Goal: Information Seeking & Learning: Learn about a topic

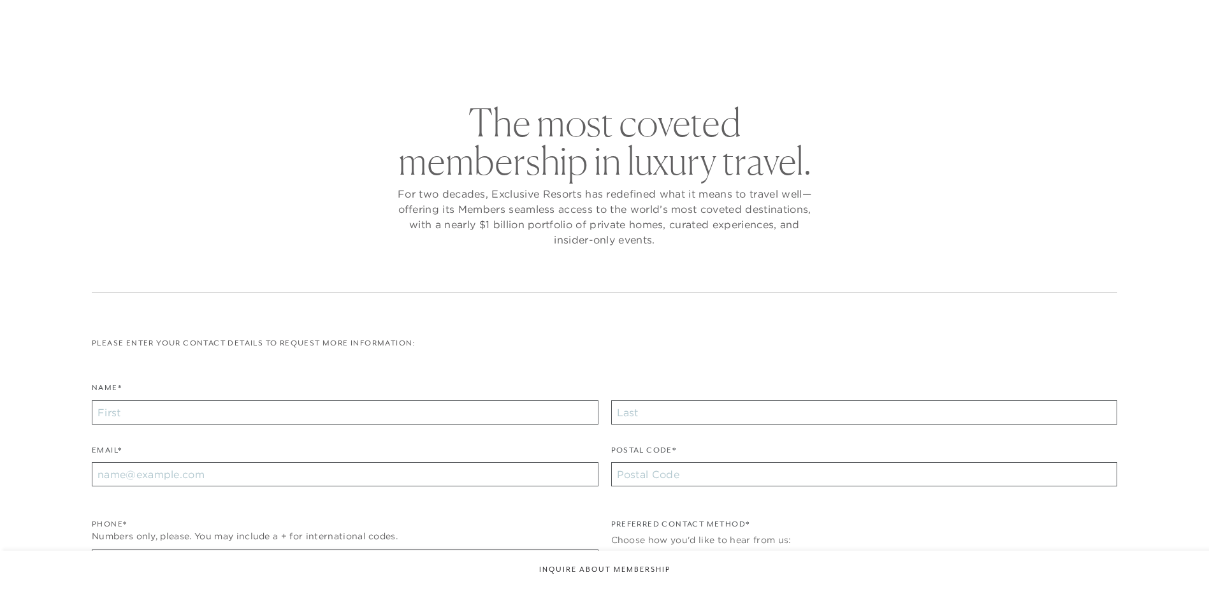
checkbox input "false"
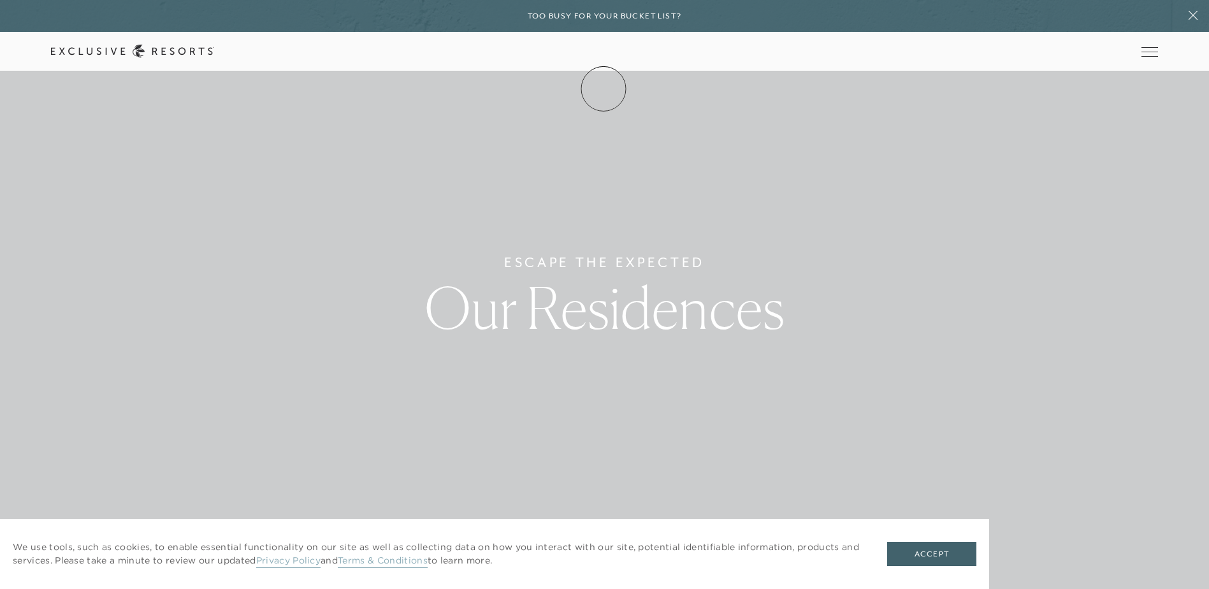
click at [0, 0] on link "Membership" at bounding box center [0, 0] width 0 height 0
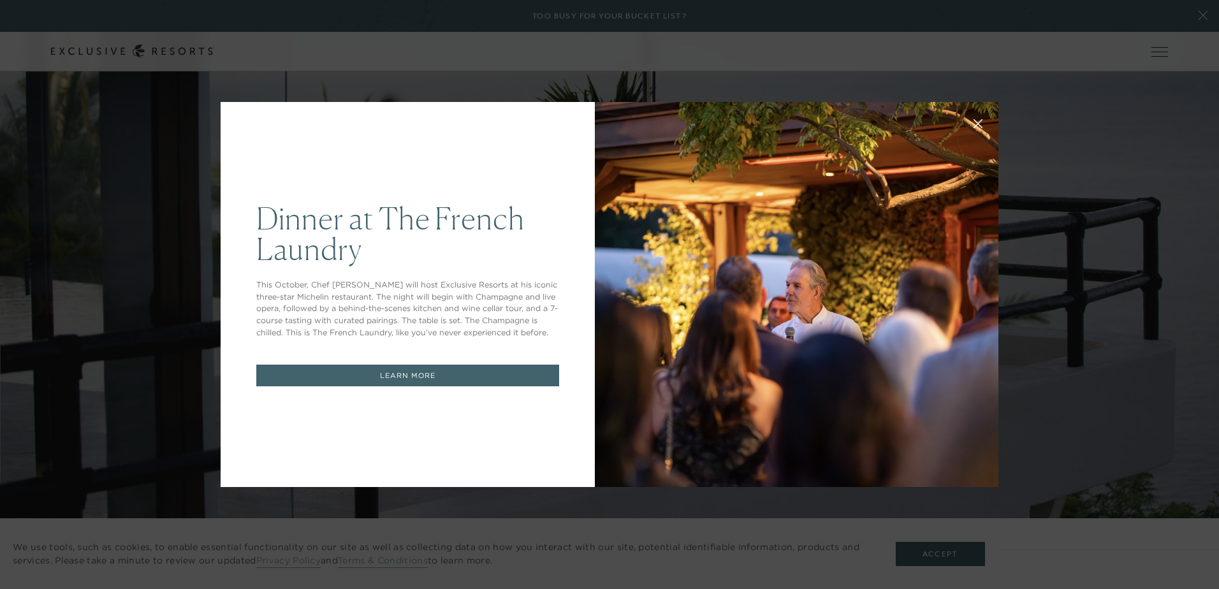
drag, startPoint x: 1215, startPoint y: 66, endPoint x: 1209, endPoint y: 105, distance: 39.3
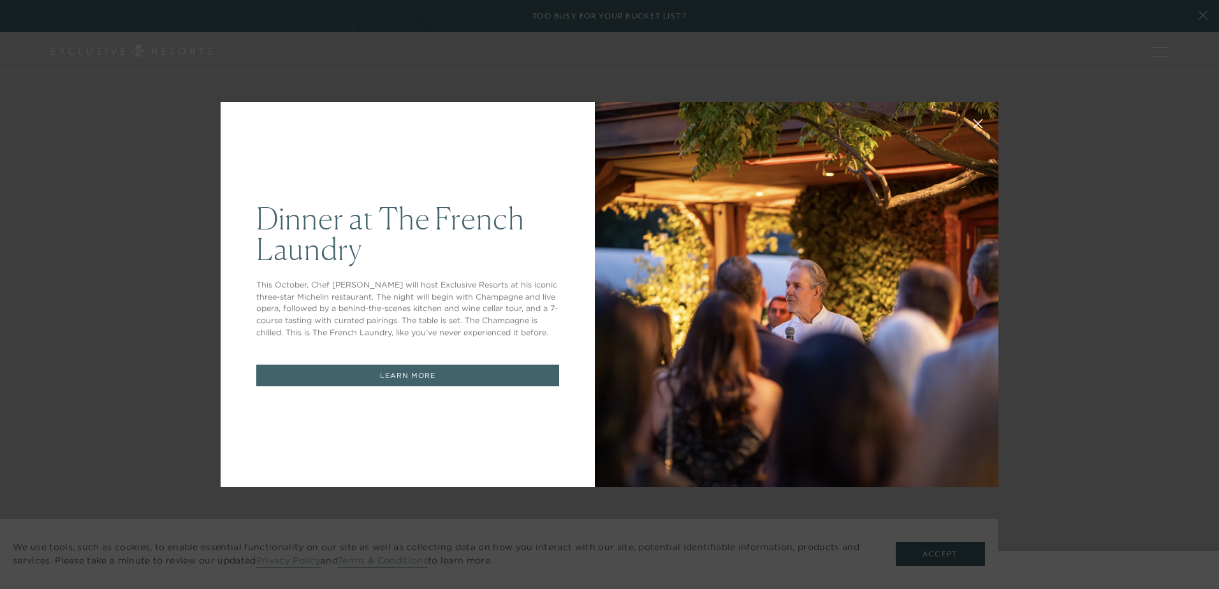
click at [940, 554] on div "Dinner at The French Laundry This October, Chef Thomas Keller will host Exclusi…" at bounding box center [609, 294] width 1219 height 589
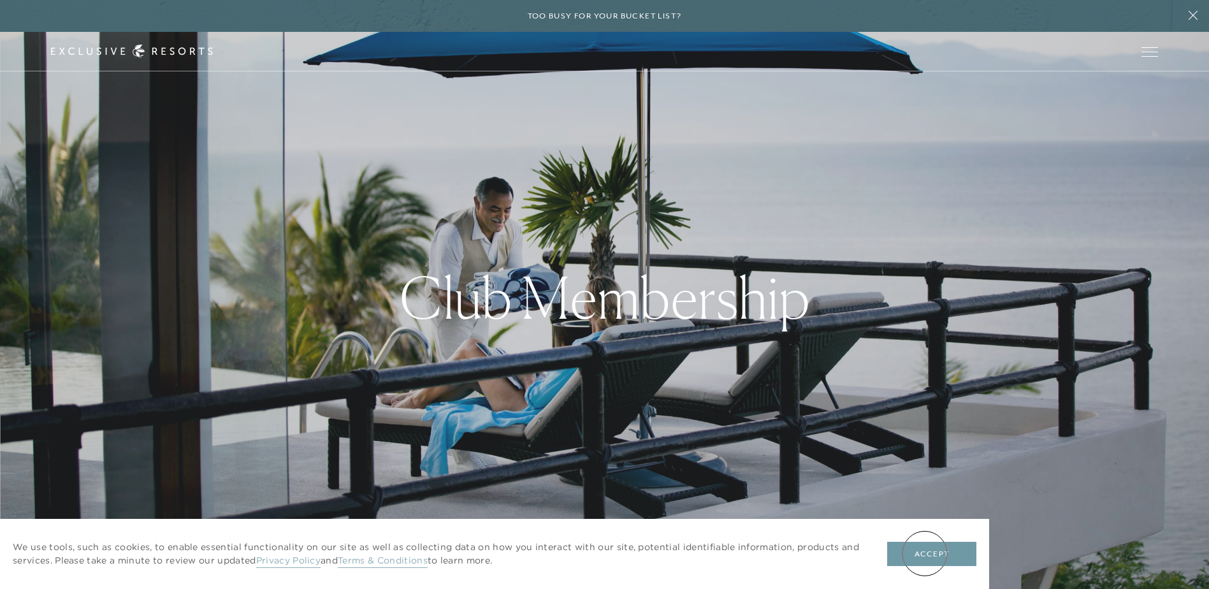
click at [926, 553] on button "Accept" at bounding box center [931, 554] width 89 height 24
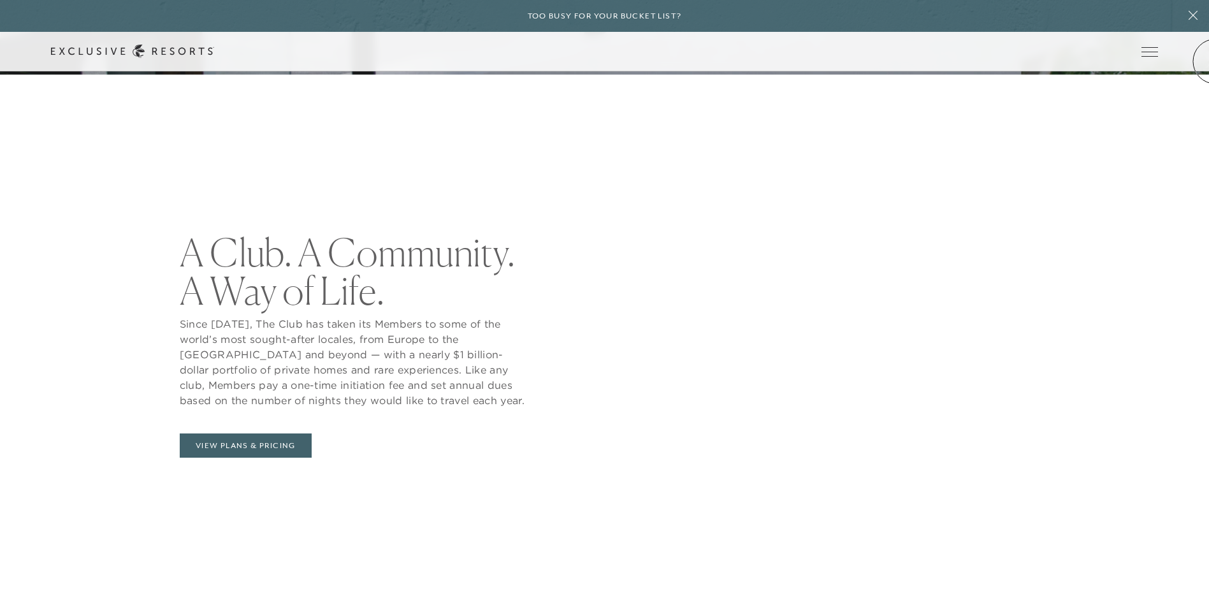
scroll to position [521, 0]
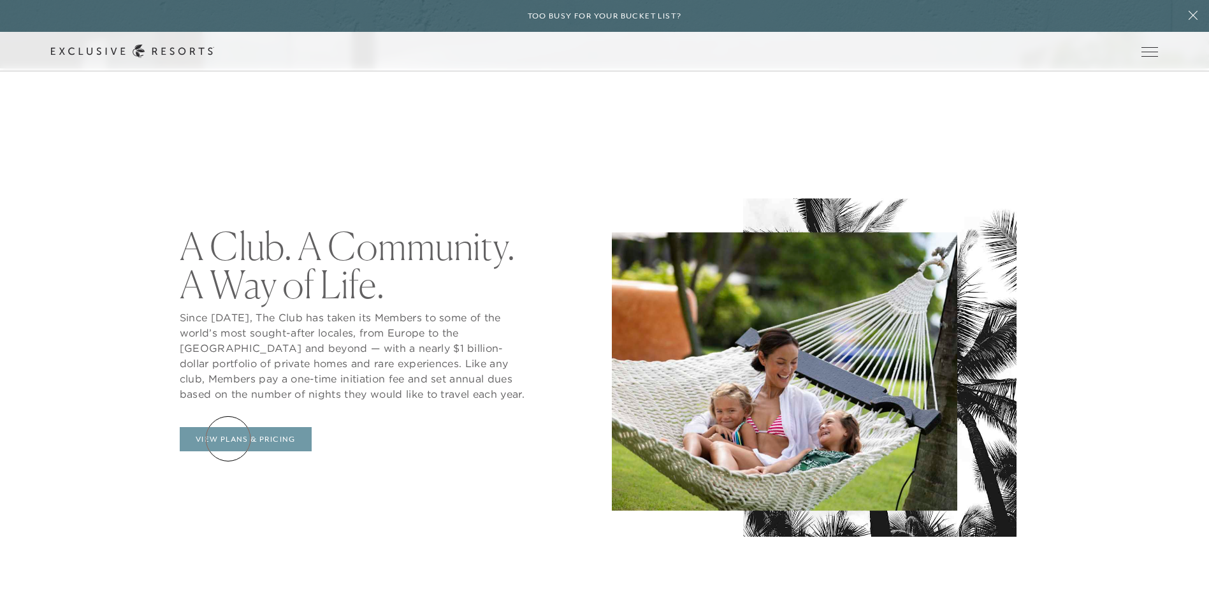
click at [229, 439] on link "View Plans & Pricing" at bounding box center [246, 439] width 132 height 24
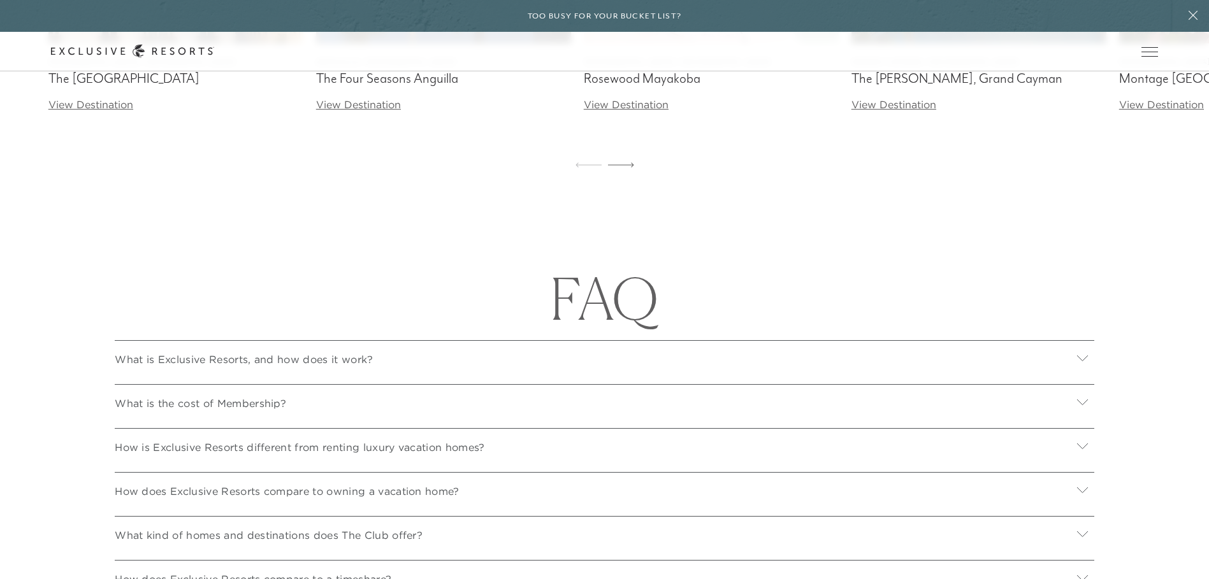
scroll to position [4350, 0]
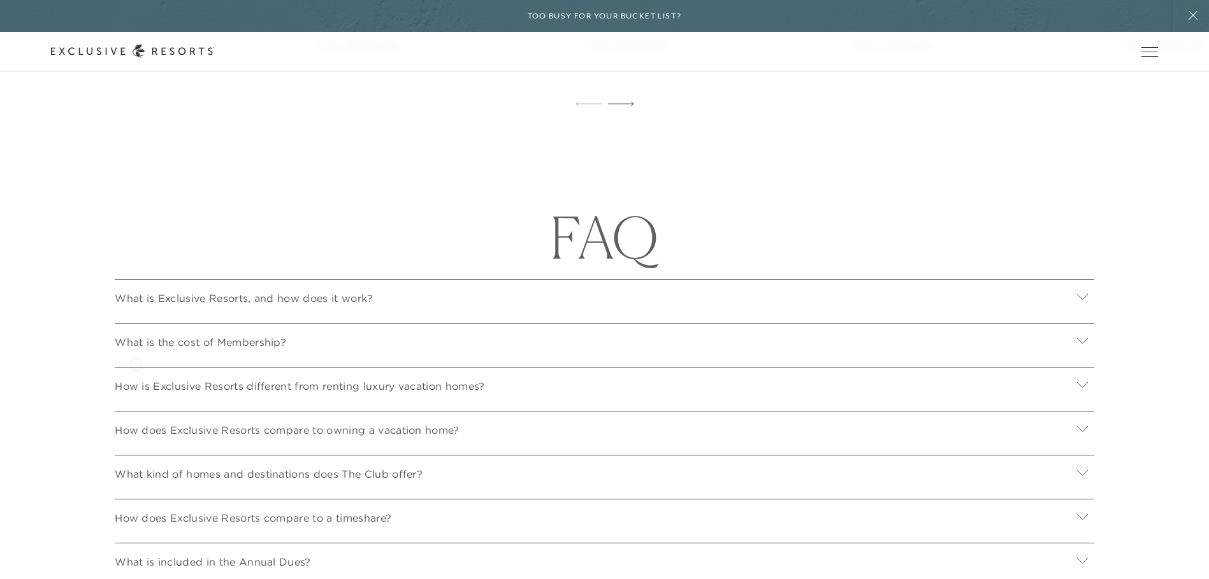
click at [136, 358] on div "What is the cost of Membership?" at bounding box center [605, 340] width 980 height 34
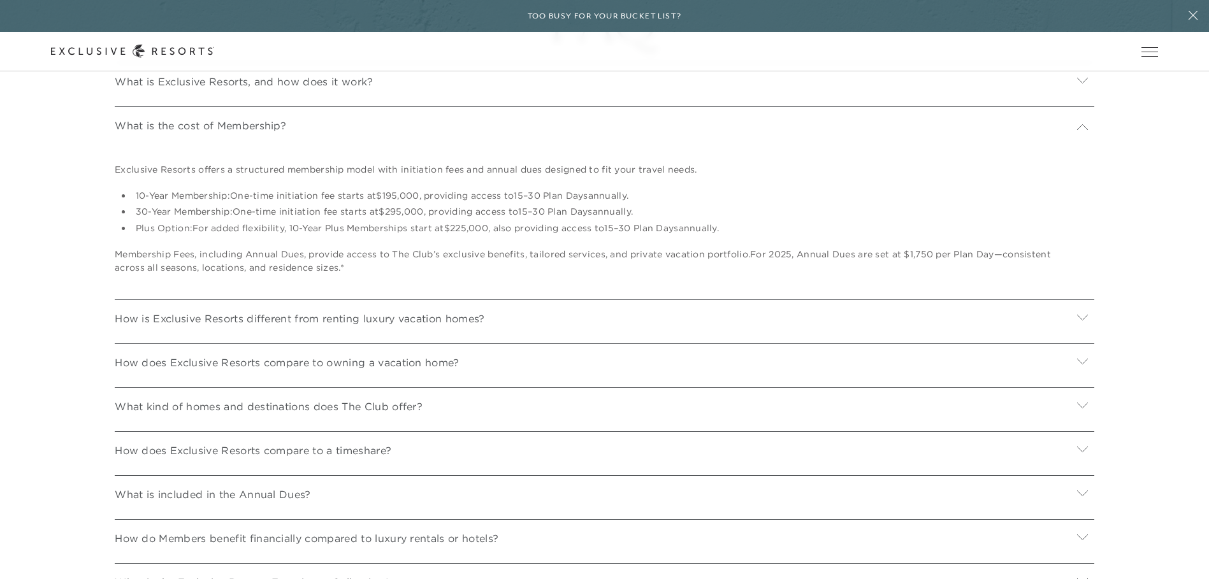
scroll to position [4591, 0]
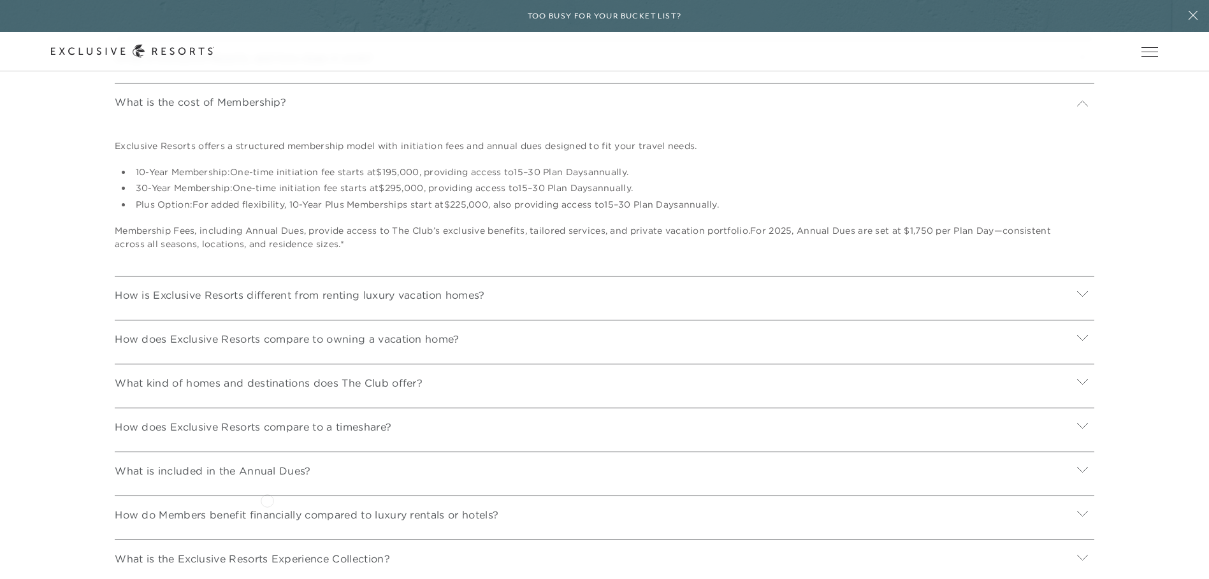
click at [267, 479] on p "What is included in the Annual Dues?" at bounding box center [213, 470] width 196 height 15
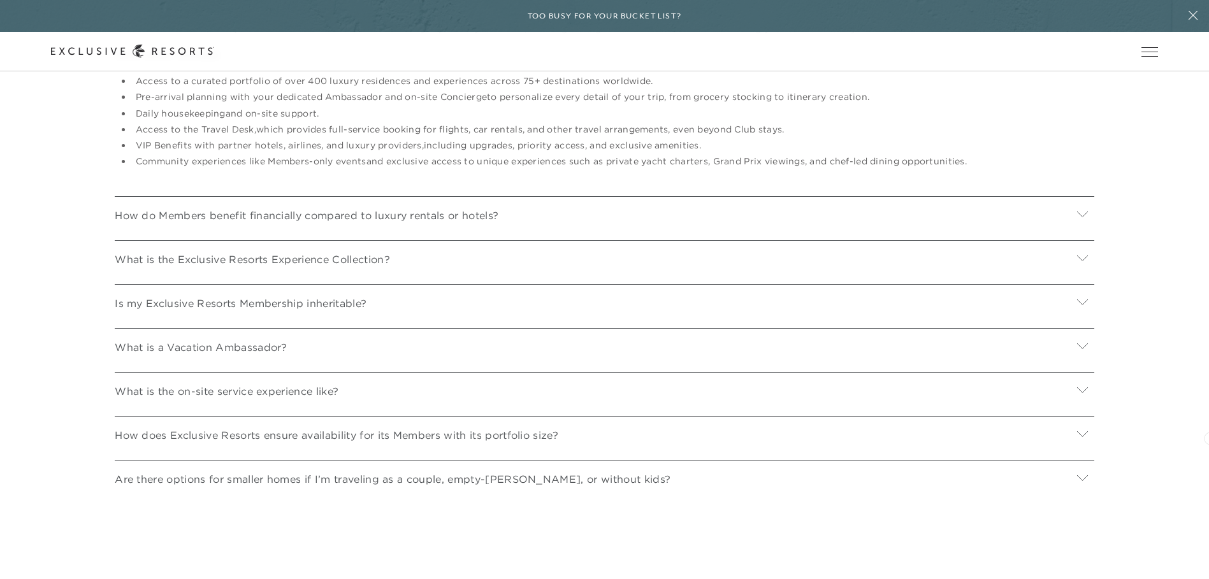
scroll to position [5125, 0]
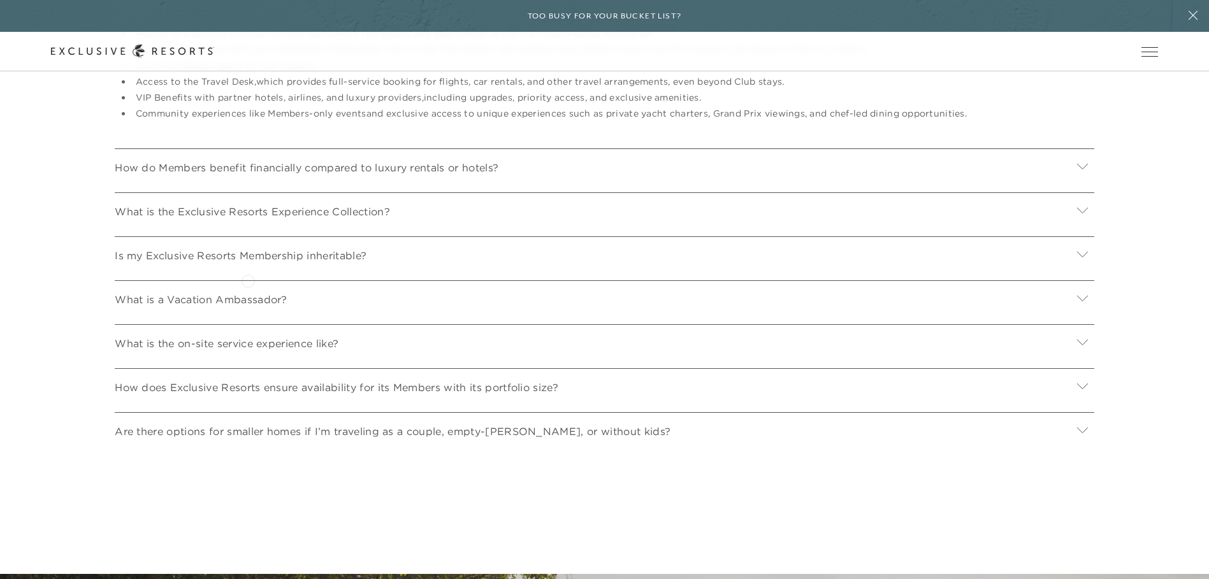
click at [248, 263] on p "Is my Exclusive Resorts Membership inheritable?" at bounding box center [241, 255] width 252 height 15
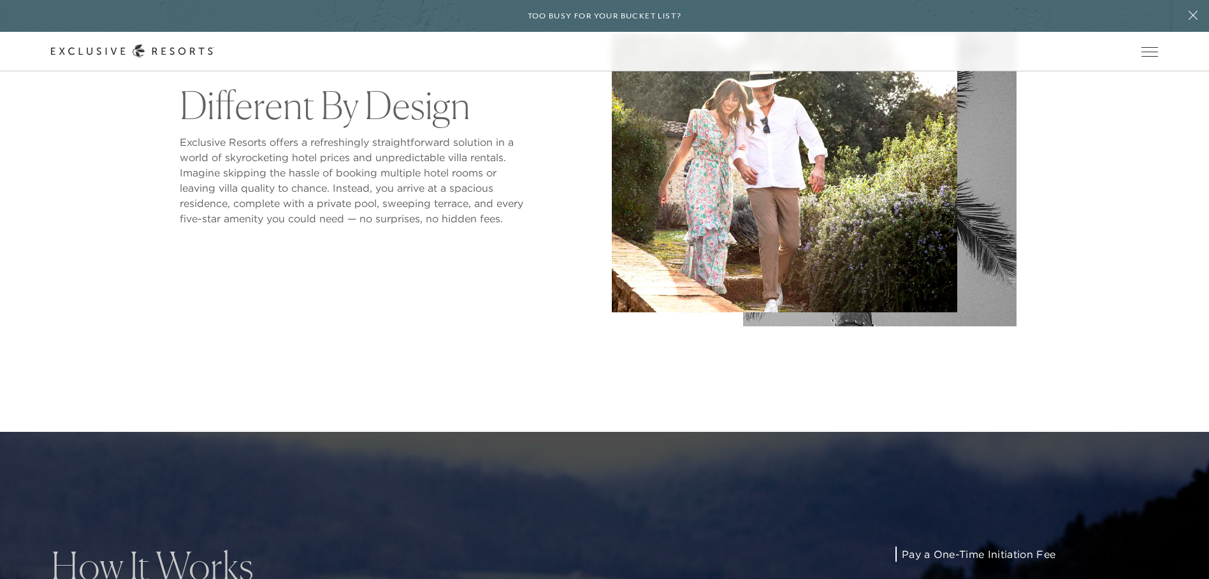
scroll to position [0, 0]
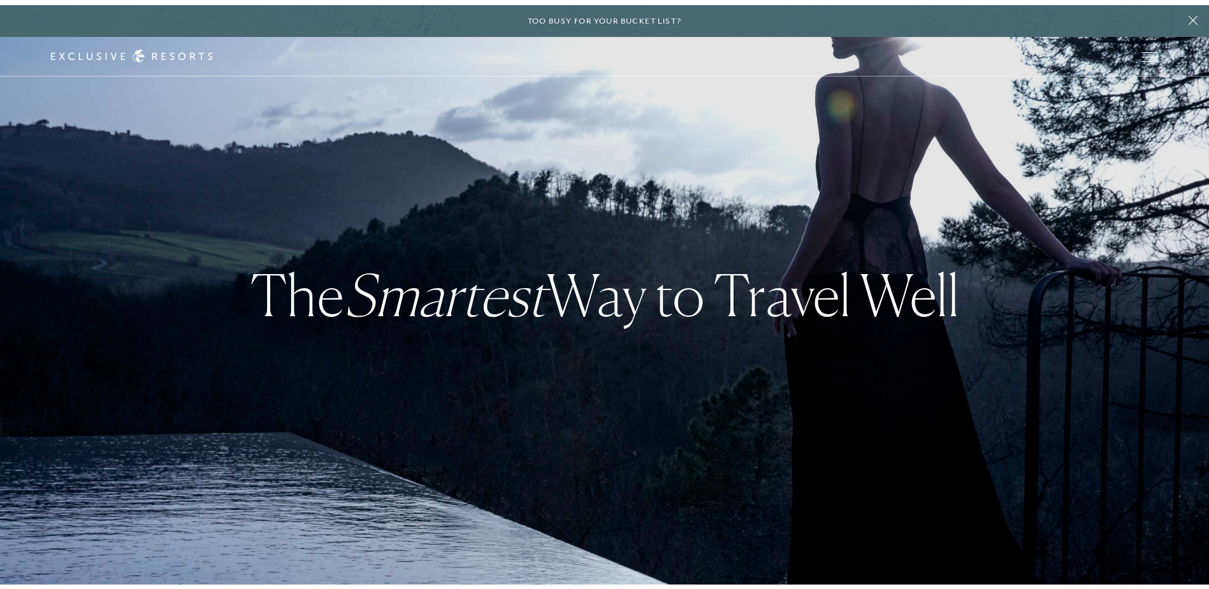
scroll to position [521, 0]
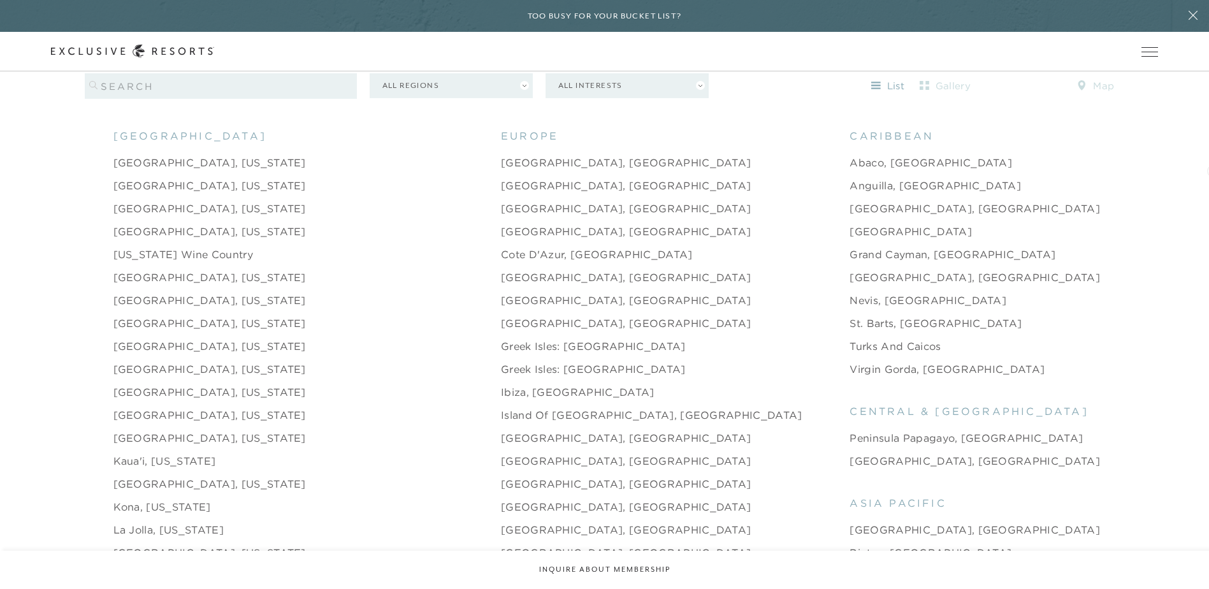
scroll to position [1362, 0]
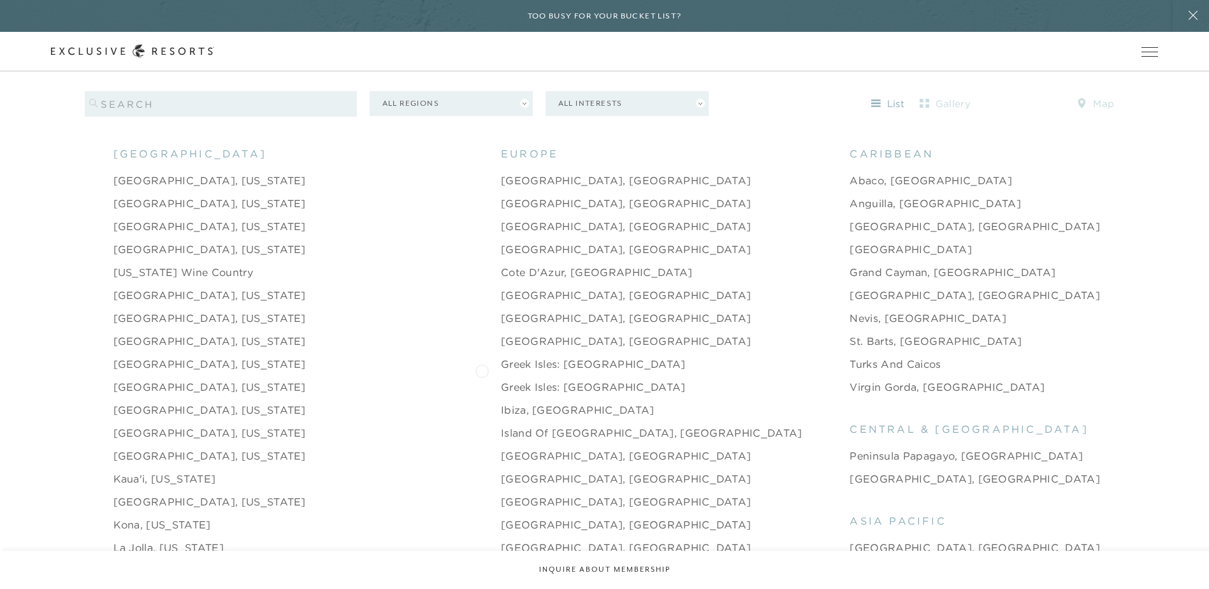
click at [501, 379] on link "Greek Isles: Crete" at bounding box center [593, 386] width 185 height 15
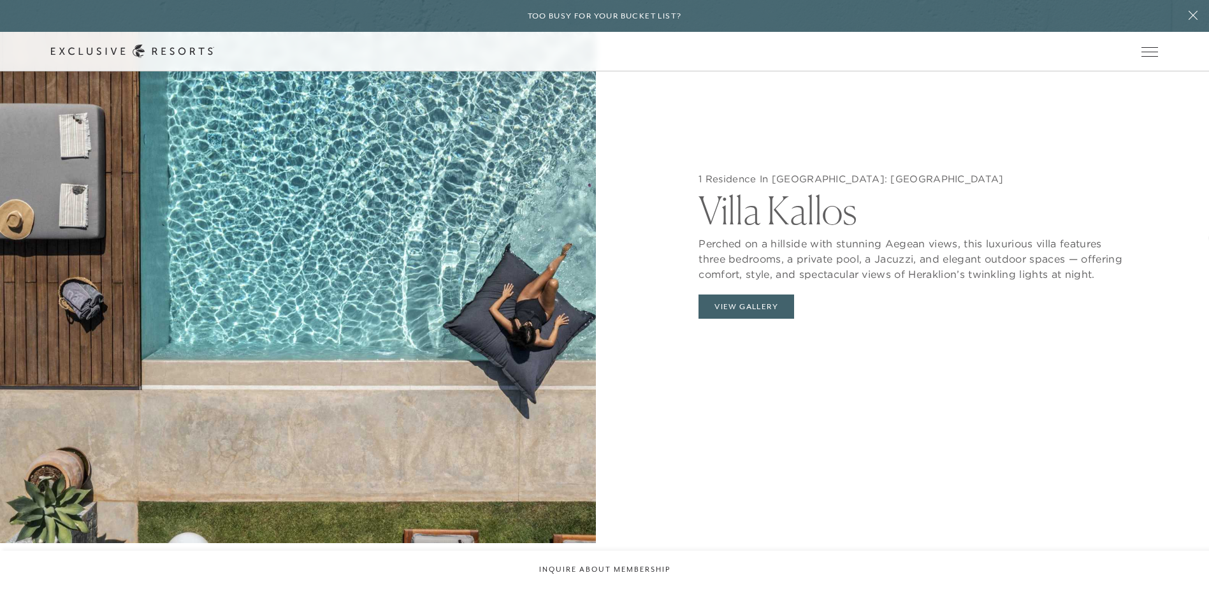
scroll to position [1424, 0]
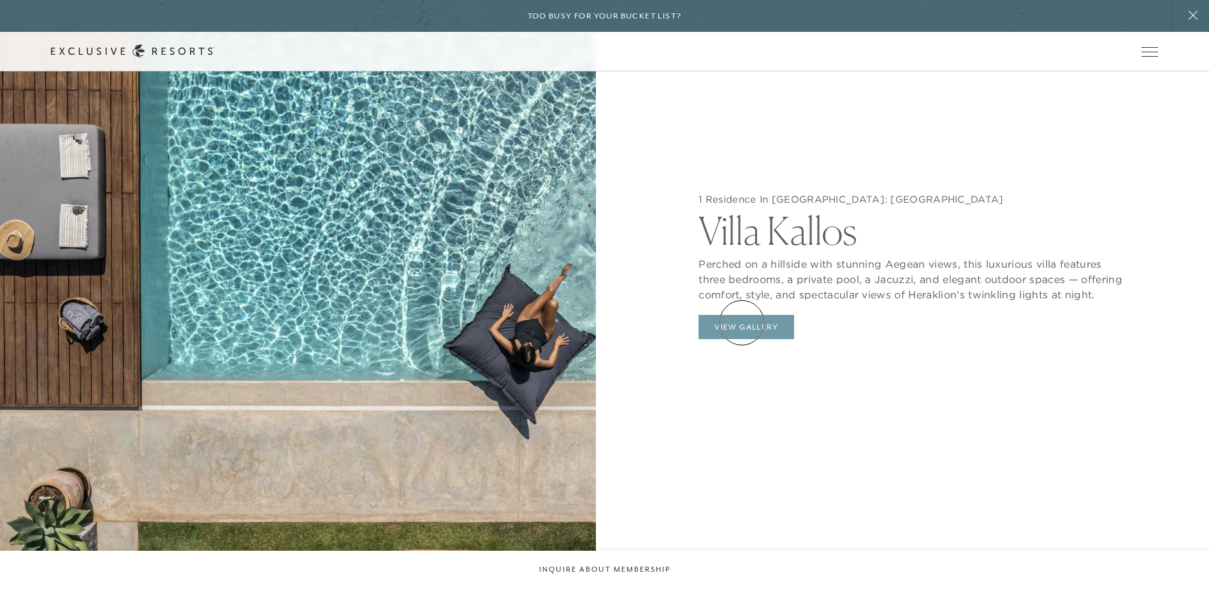
click at [742, 322] on button "View Gallery" at bounding box center [747, 327] width 96 height 24
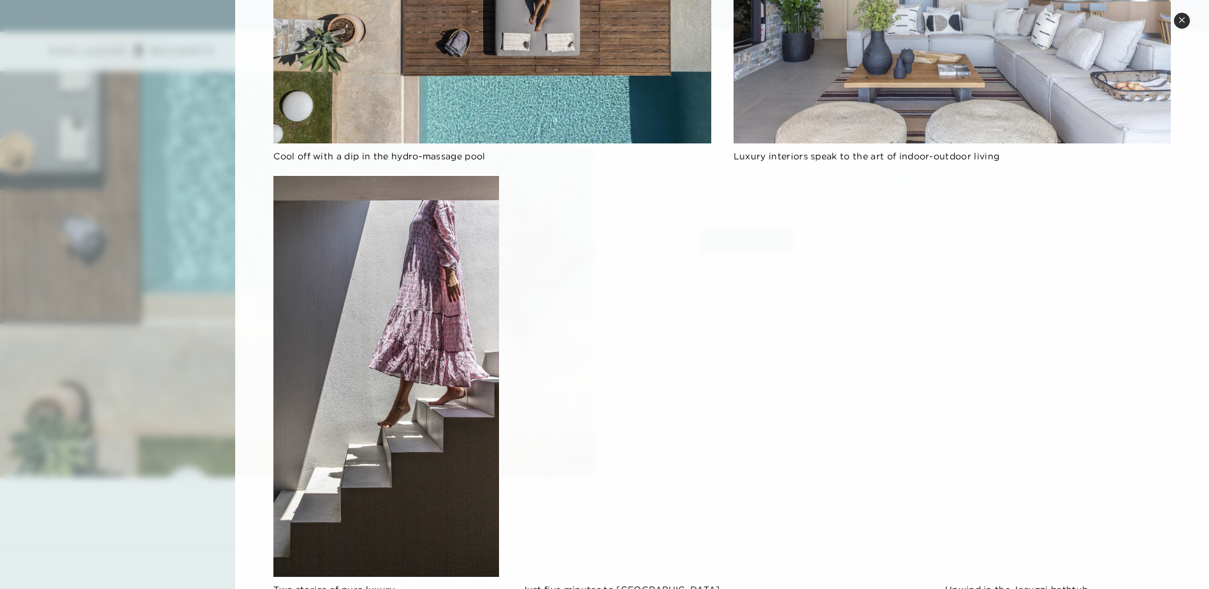
scroll to position [1716, 0]
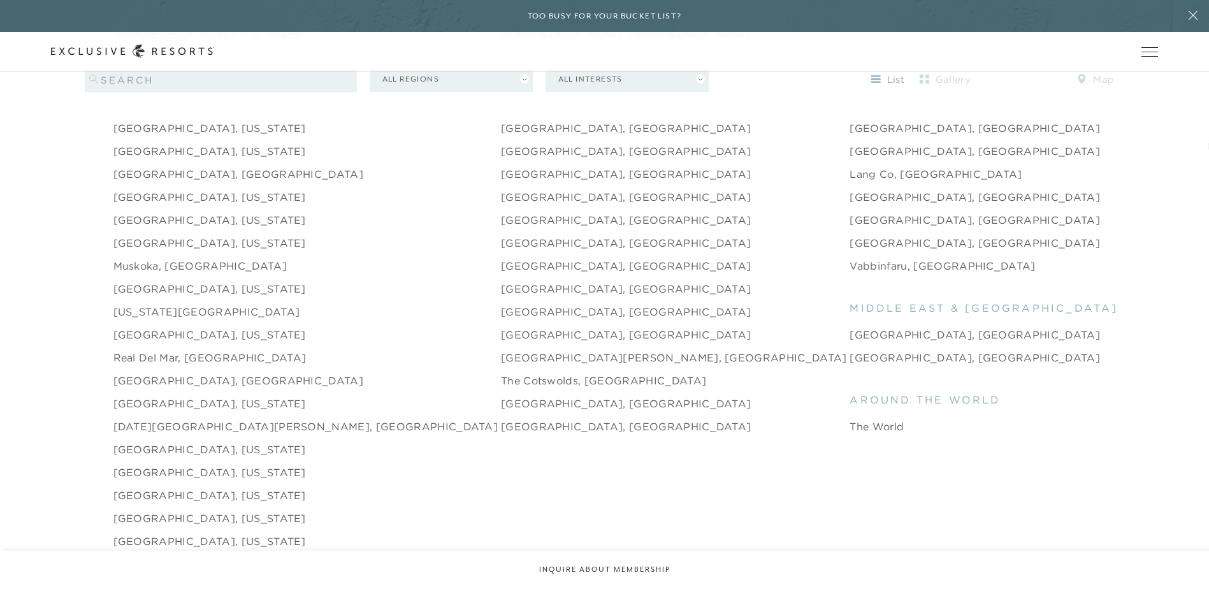
scroll to position [1917, 0]
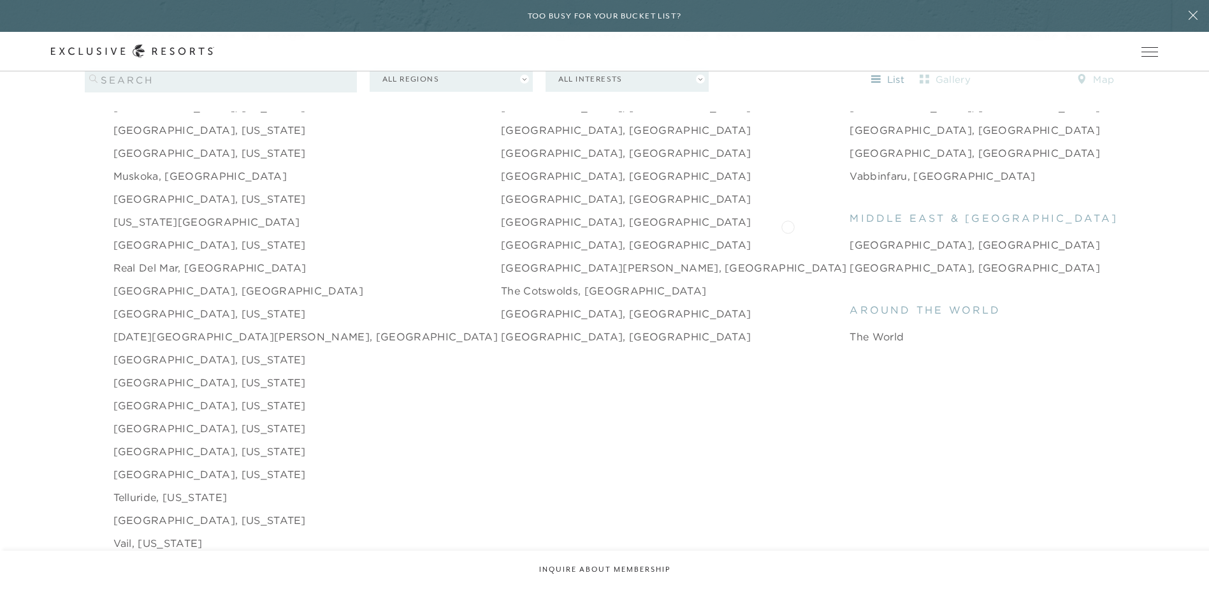
click at [850, 237] on link "Dubai, United Arab Emirates" at bounding box center [975, 244] width 251 height 15
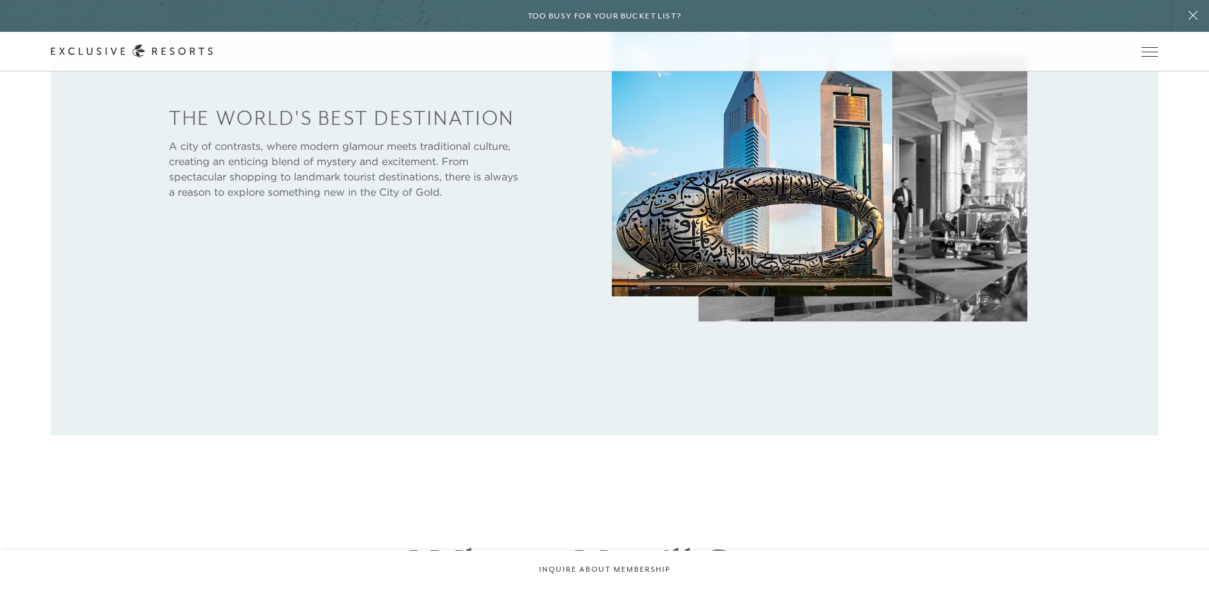
scroll to position [790, 0]
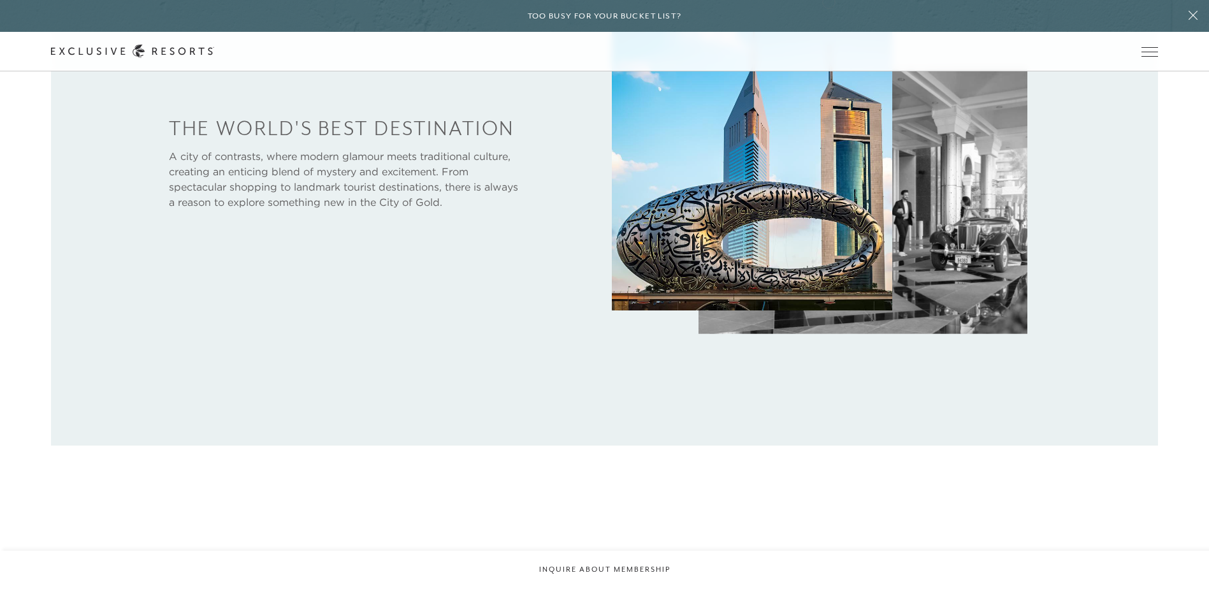
scroll to position [1917, 0]
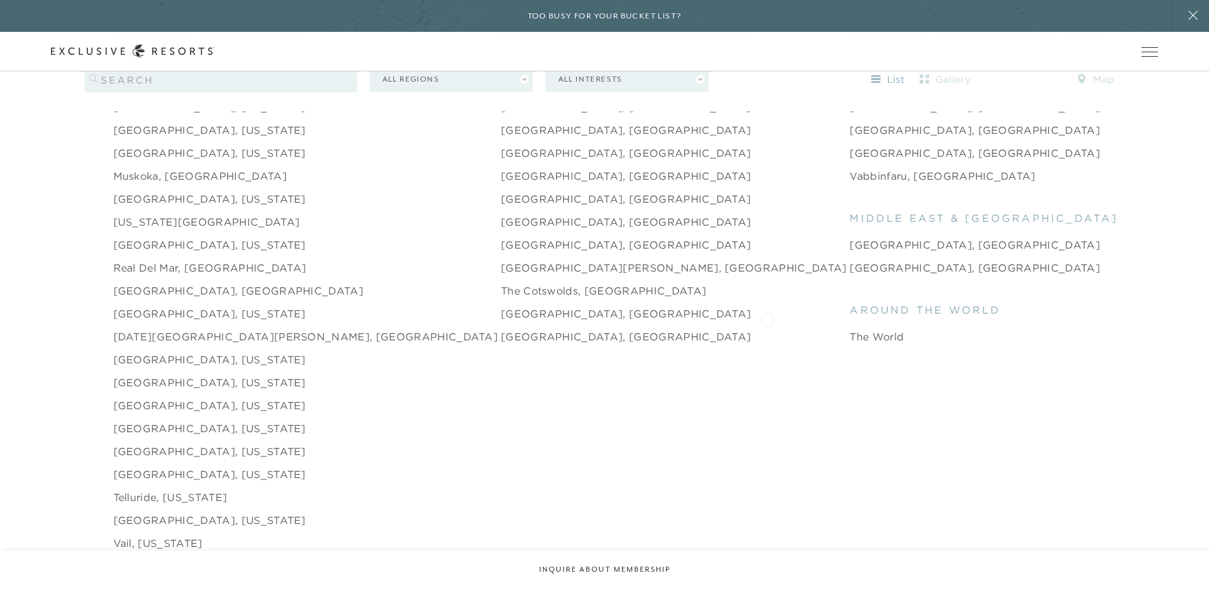
click at [850, 329] on link "The World" at bounding box center [877, 336] width 54 height 15
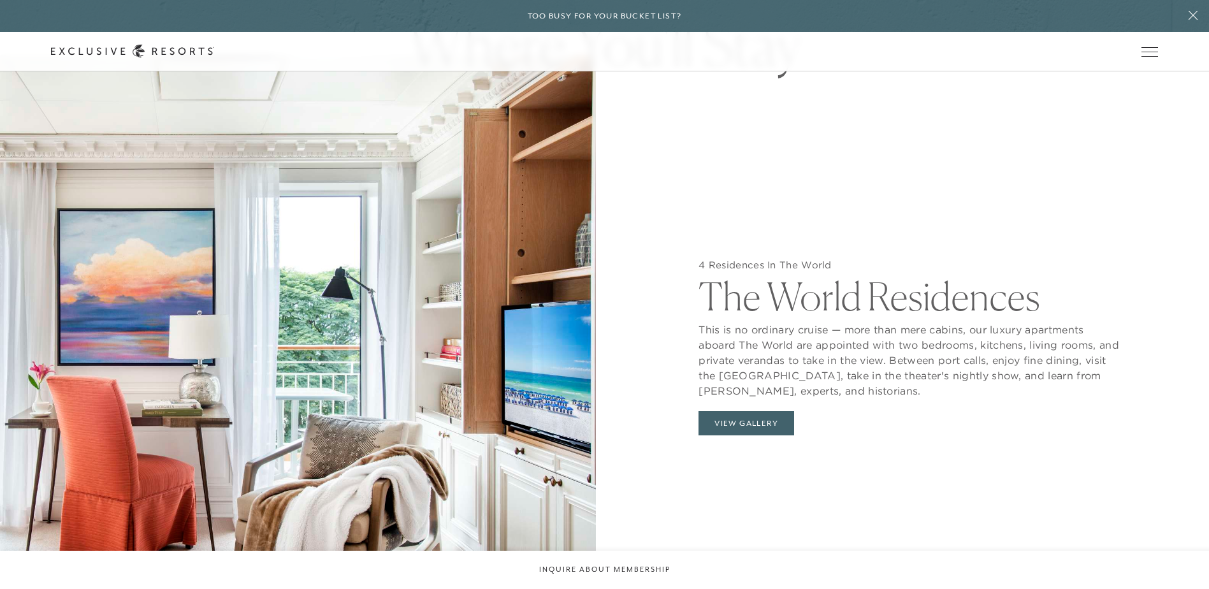
scroll to position [1337, 0]
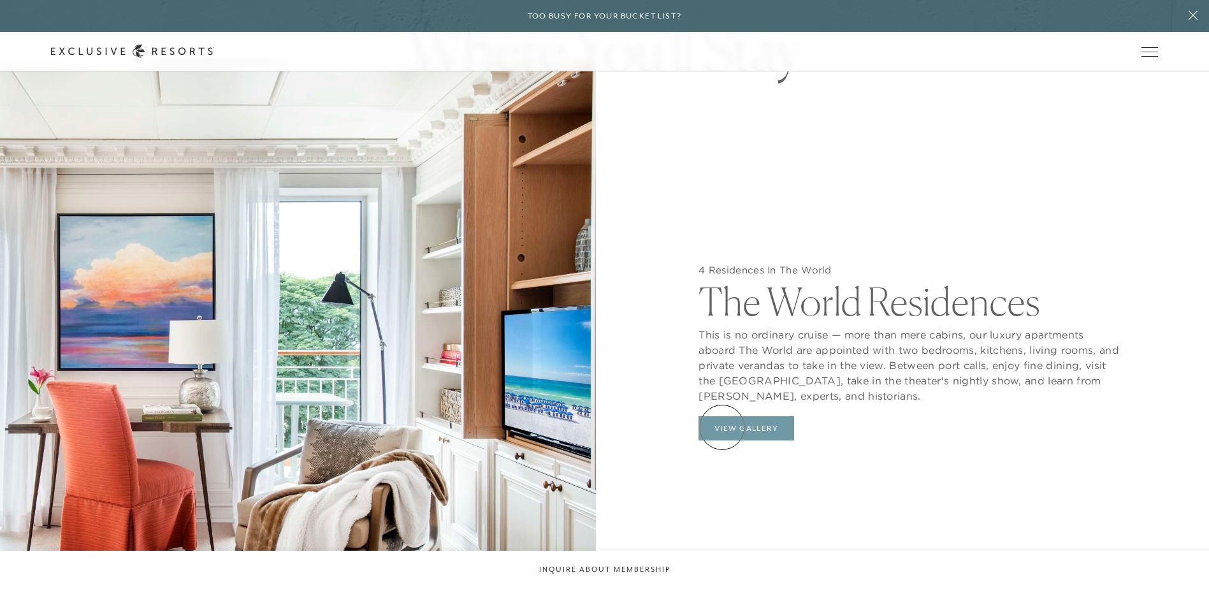
click at [723, 426] on button "View Gallery" at bounding box center [747, 428] width 96 height 24
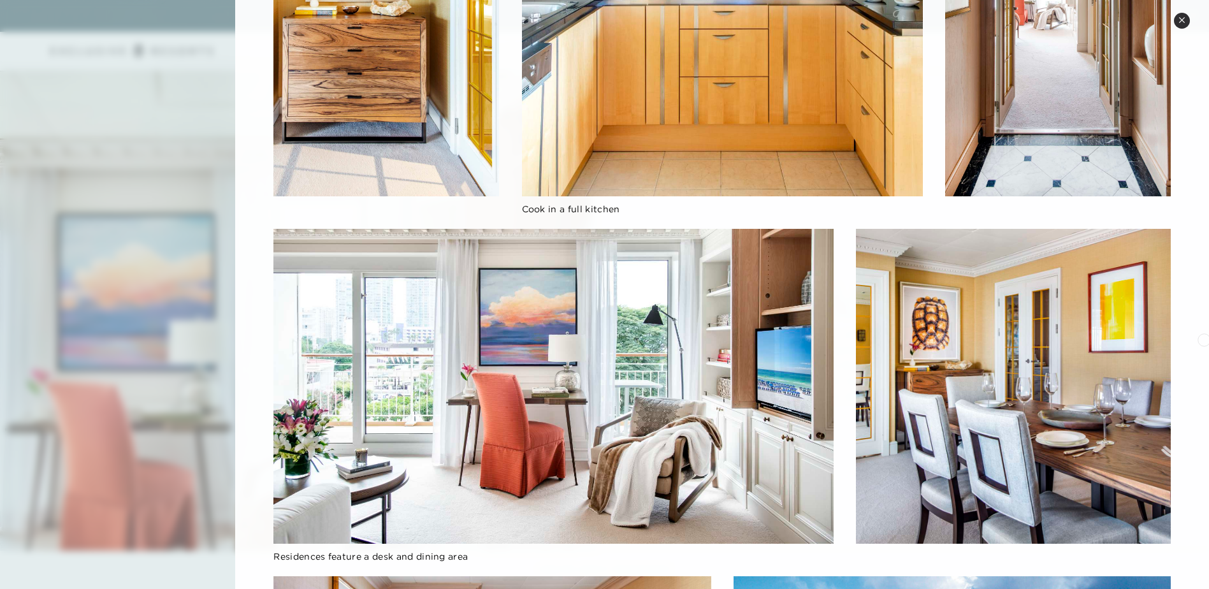
scroll to position [963, 0]
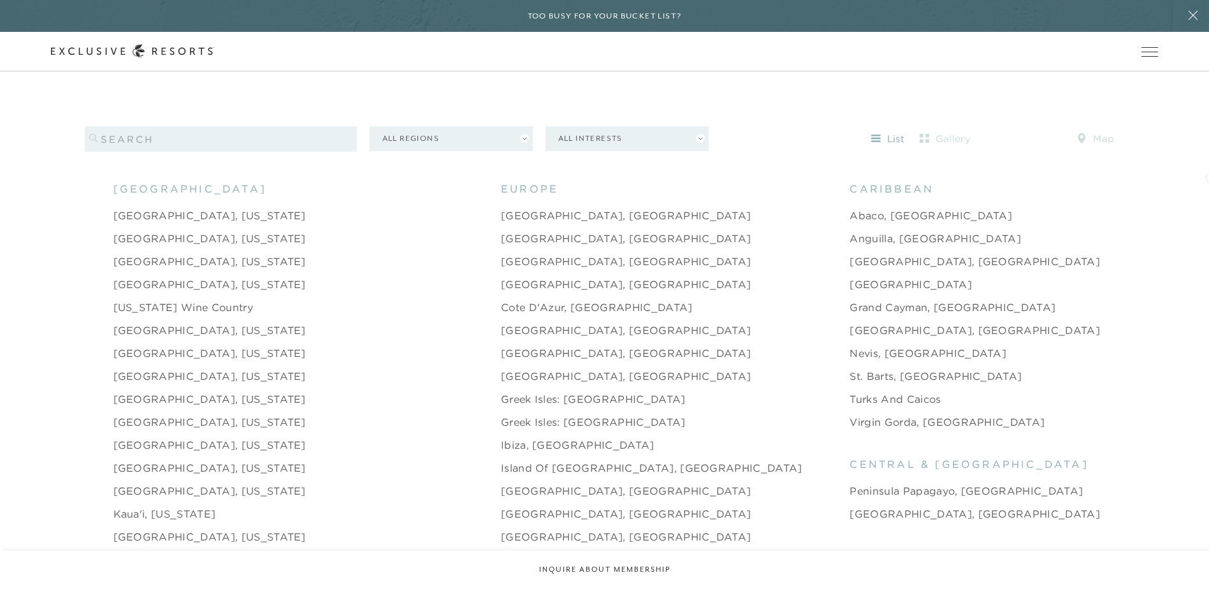
scroll to position [1318, 0]
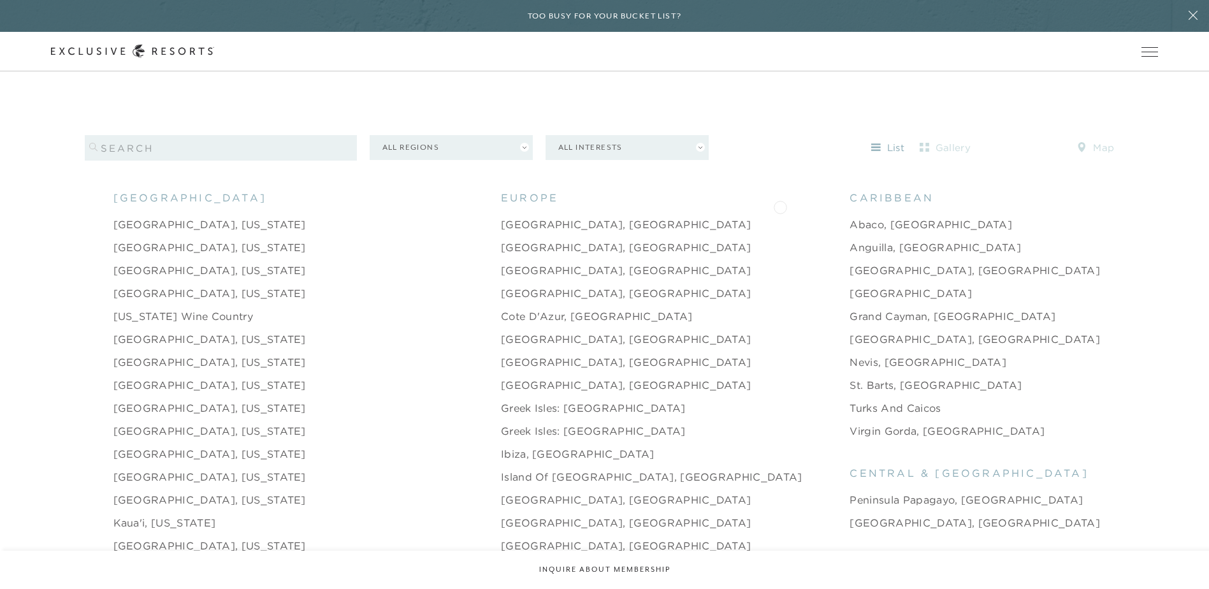
click at [850, 217] on link "Abaco, Bahamas" at bounding box center [931, 224] width 163 height 15
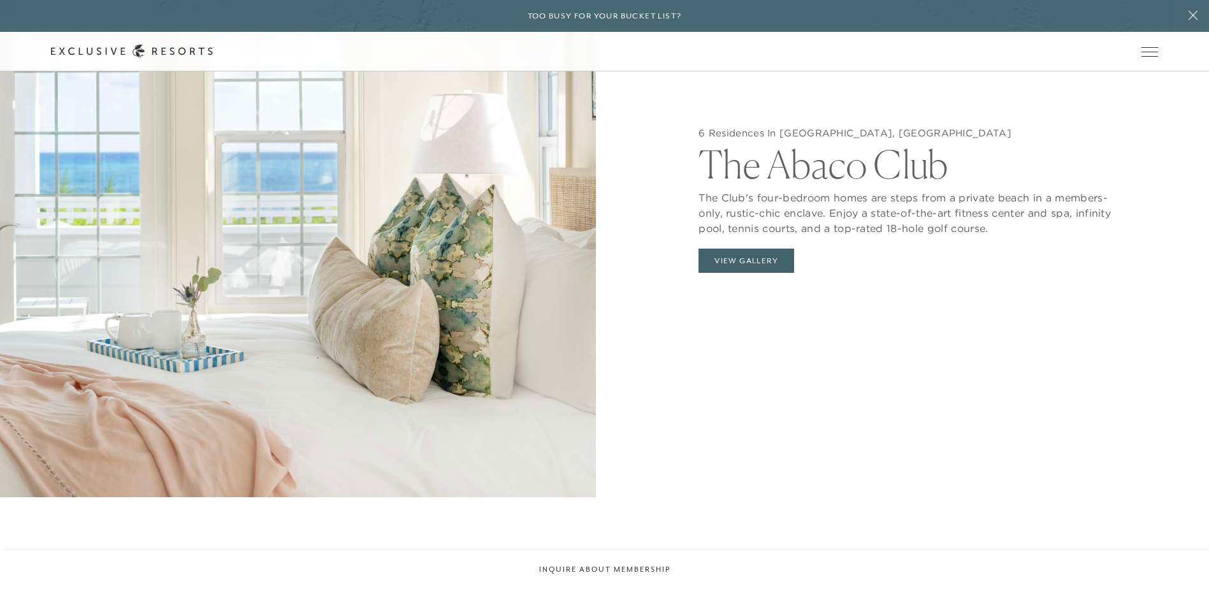
scroll to position [1480, 0]
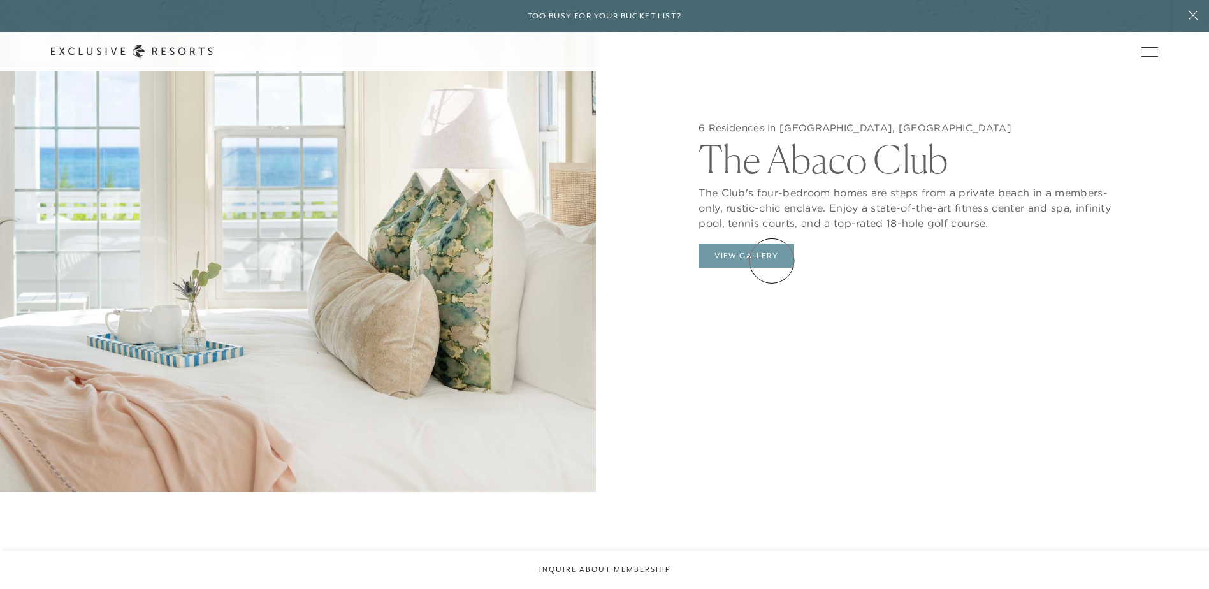
click at [771, 261] on button "View Gallery" at bounding box center [747, 256] width 96 height 24
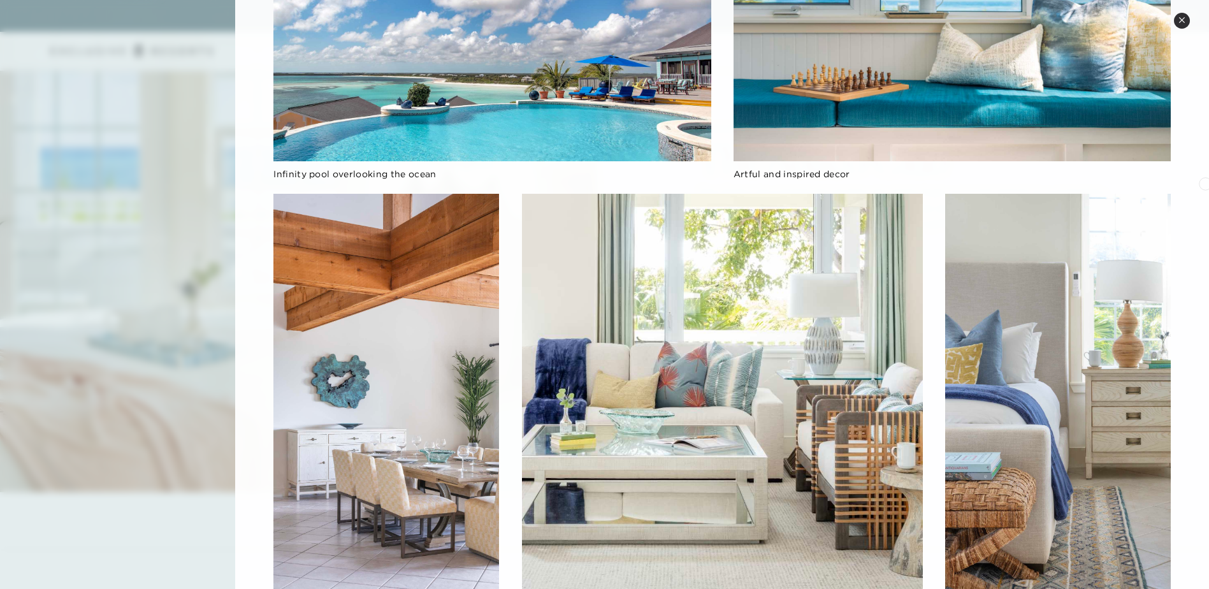
scroll to position [309, 0]
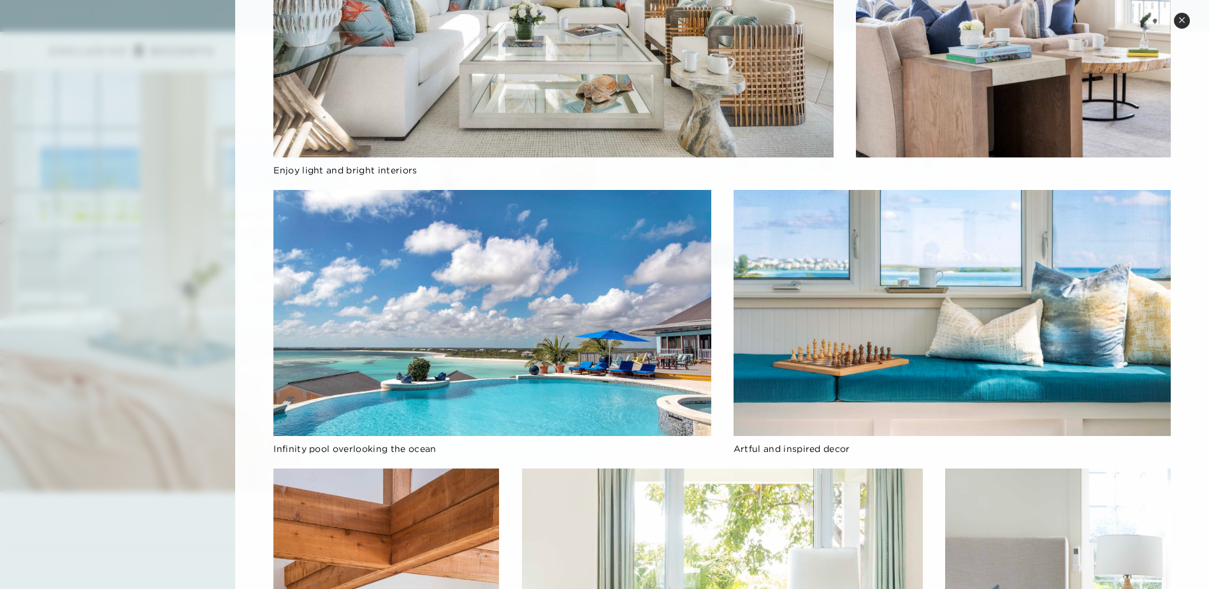
scroll to position [1318, 0]
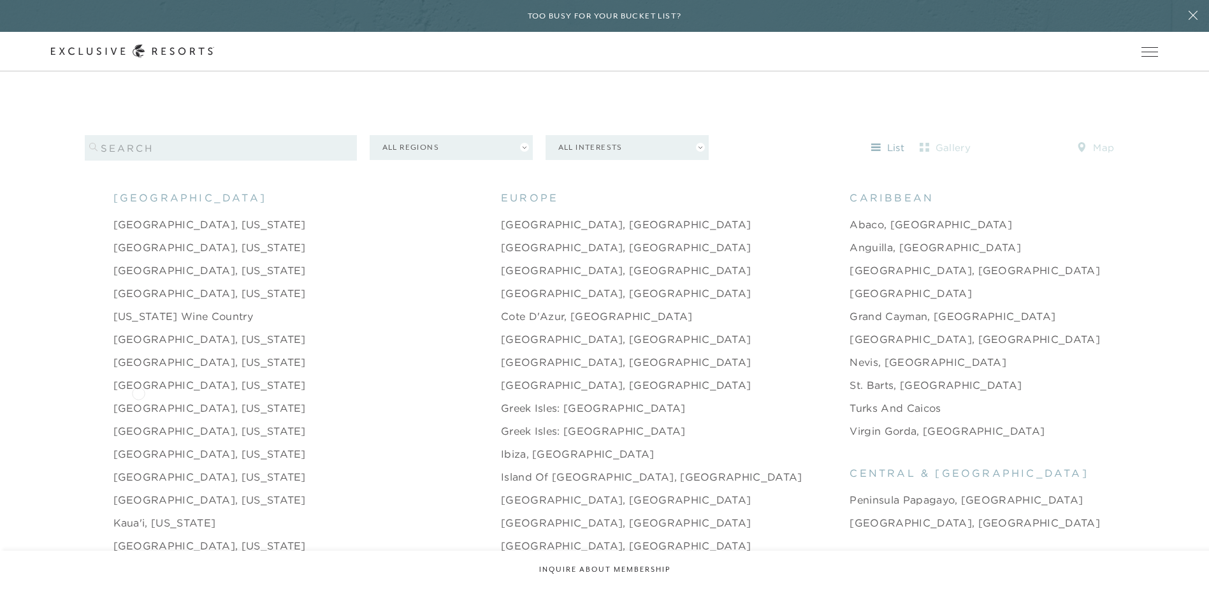
click at [138, 400] on link "Deer Valley, Utah" at bounding box center [209, 407] width 193 height 15
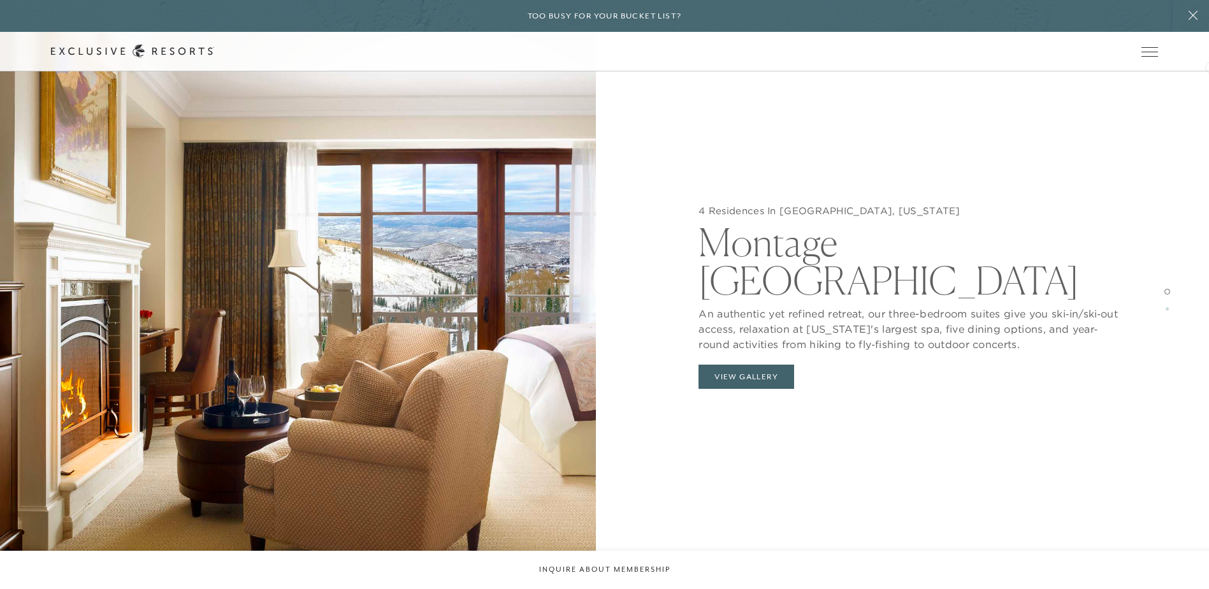
scroll to position [1443, 0]
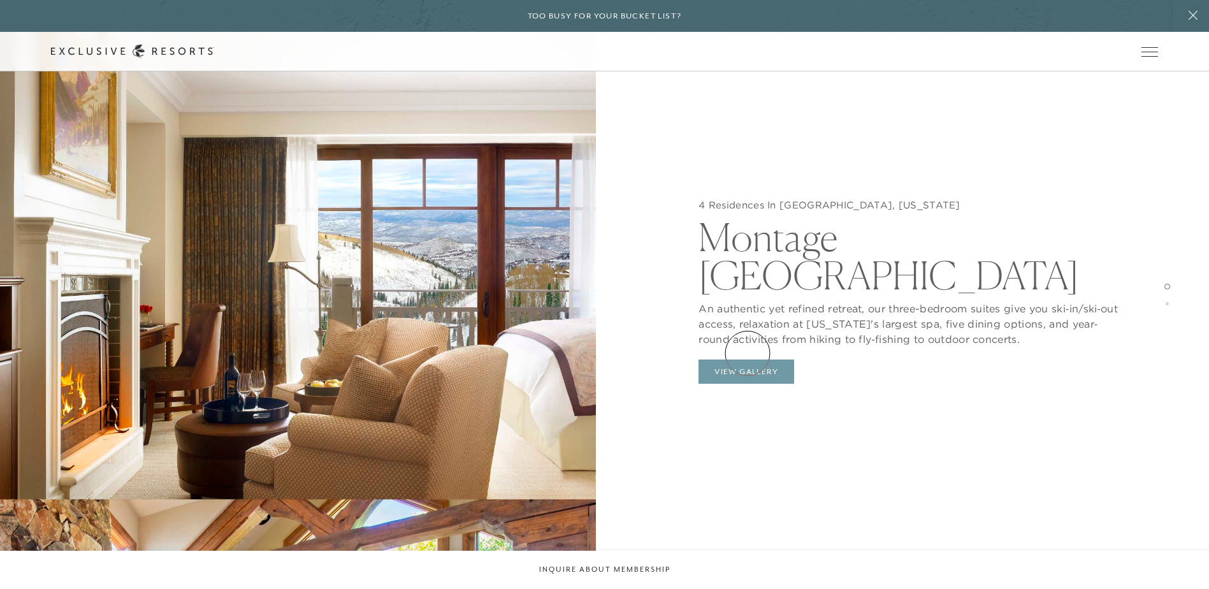
click at [748, 360] on button "View Gallery" at bounding box center [747, 372] width 96 height 24
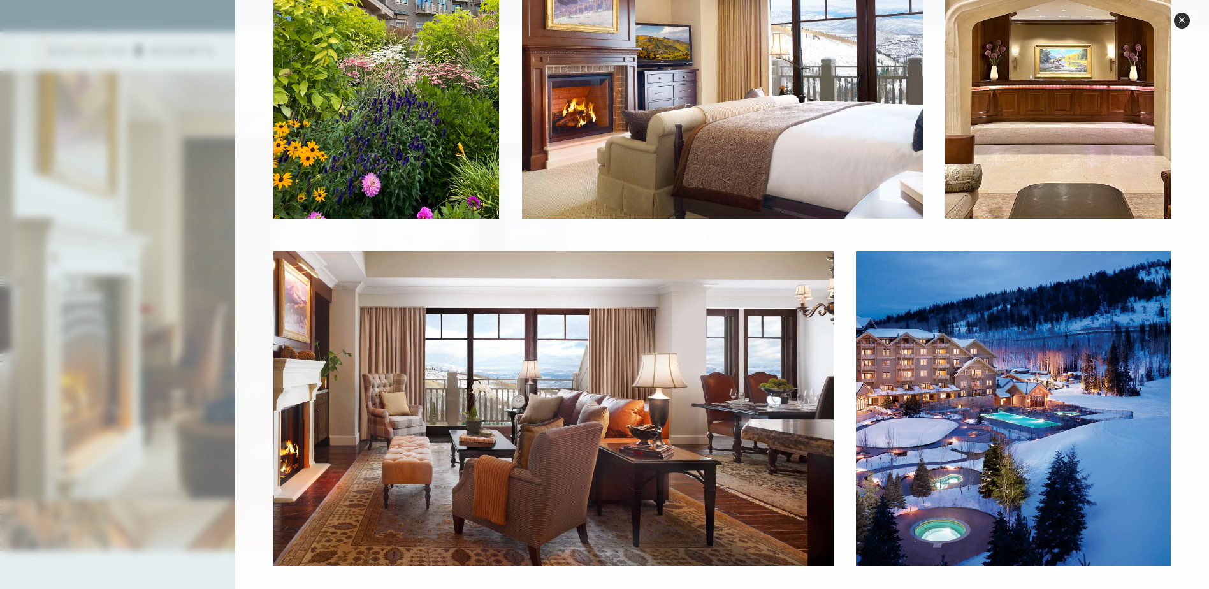
scroll to position [987, 0]
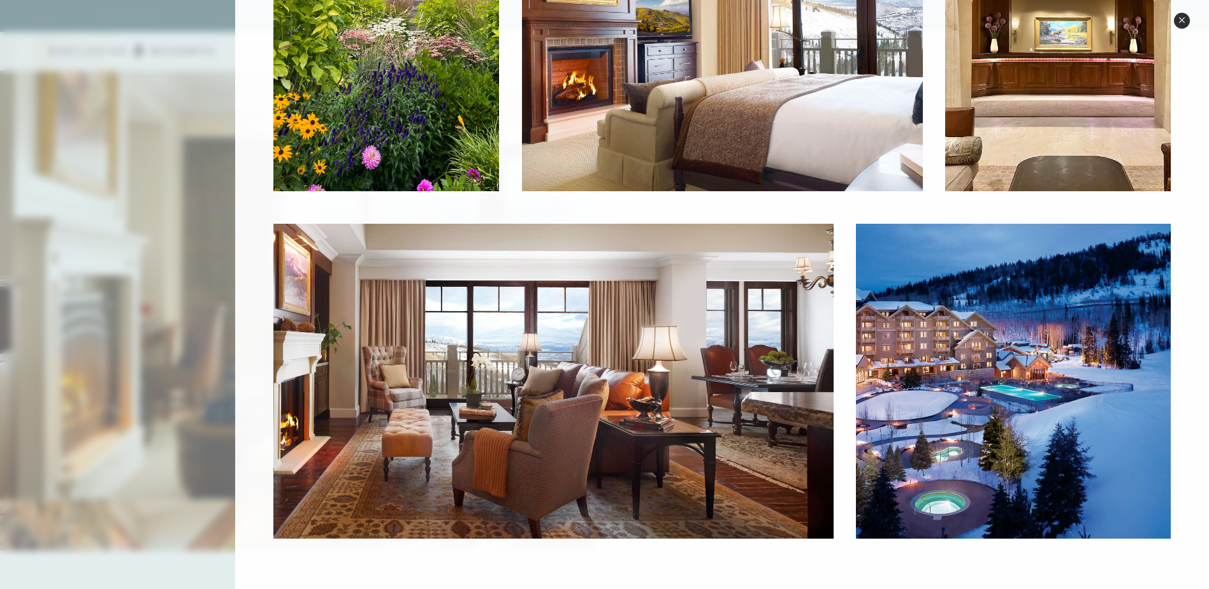
scroll to position [1318, 0]
